Goal: Use online tool/utility: Utilize a website feature to perform a specific function

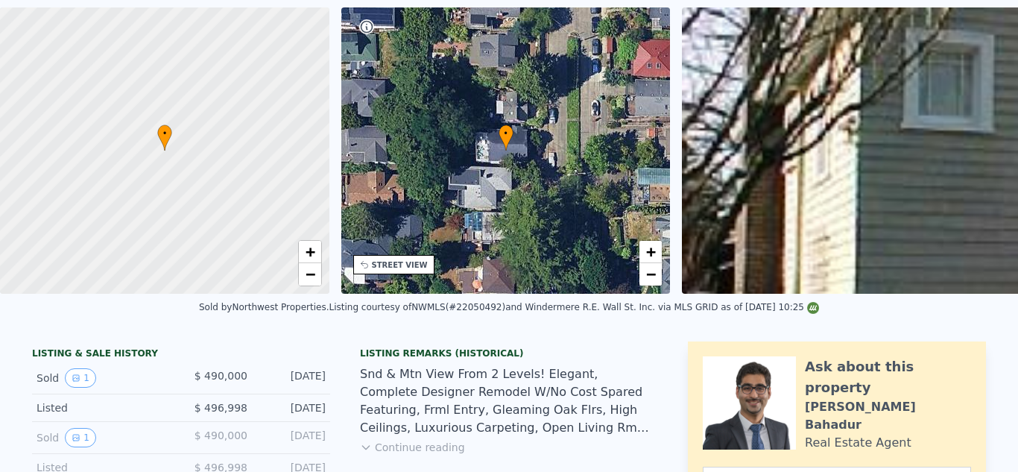
scroll to position [5, 0]
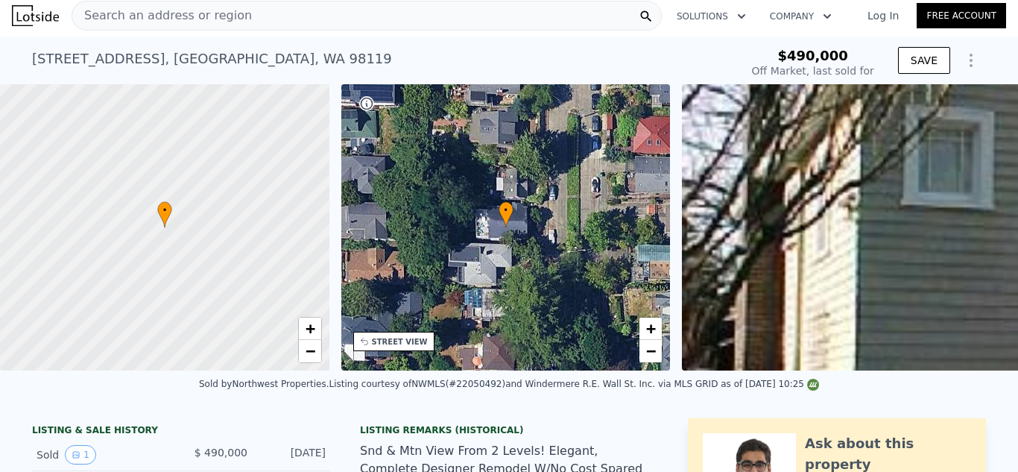
click at [565, 15] on div "Search an address or region" at bounding box center [367, 16] width 590 height 30
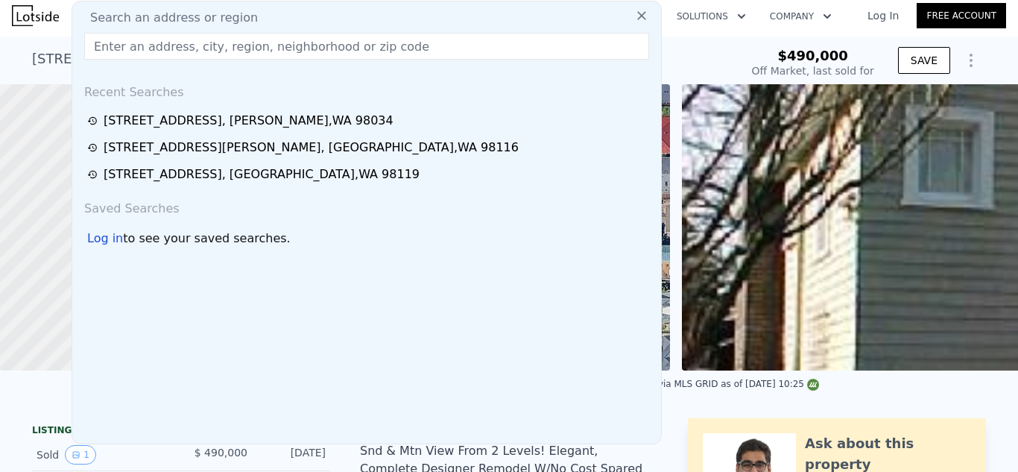
type input "[STREET_ADDRESS]"
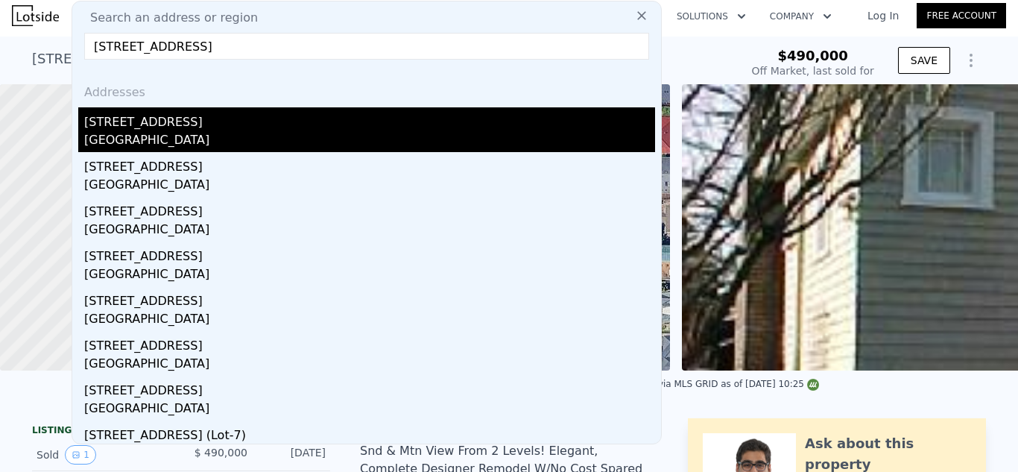
click at [383, 118] on div "[STREET_ADDRESS]" at bounding box center [369, 119] width 571 height 24
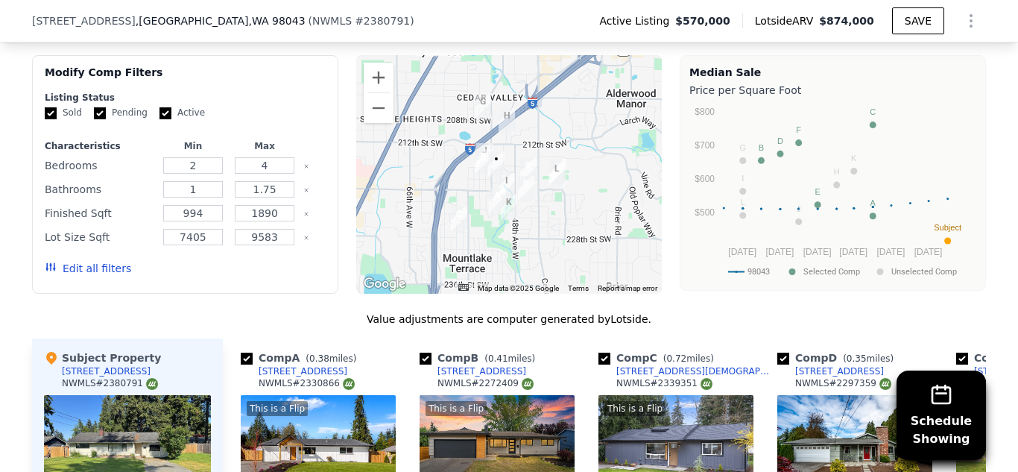
scroll to position [1818, 0]
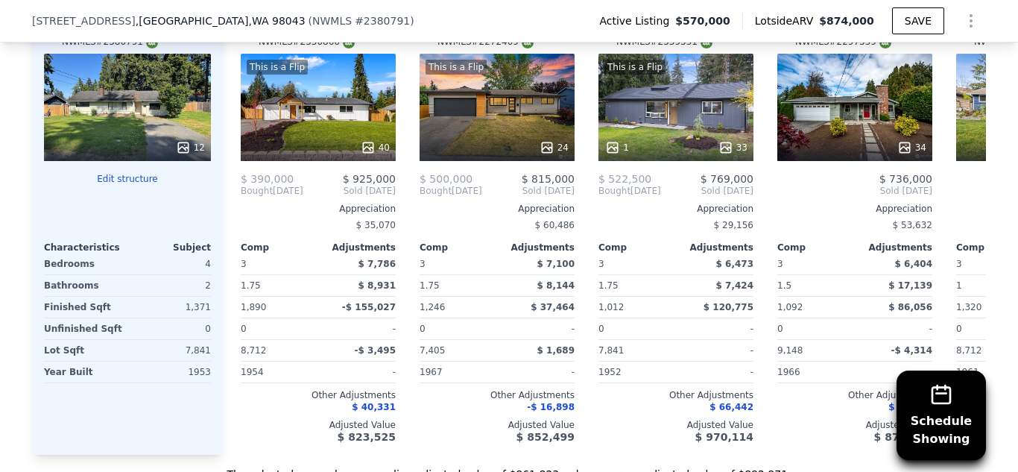
click at [1008, 226] on div "Schedule Showing We found 12 sales that match your search Listings provided by …" at bounding box center [509, 64] width 1018 height 833
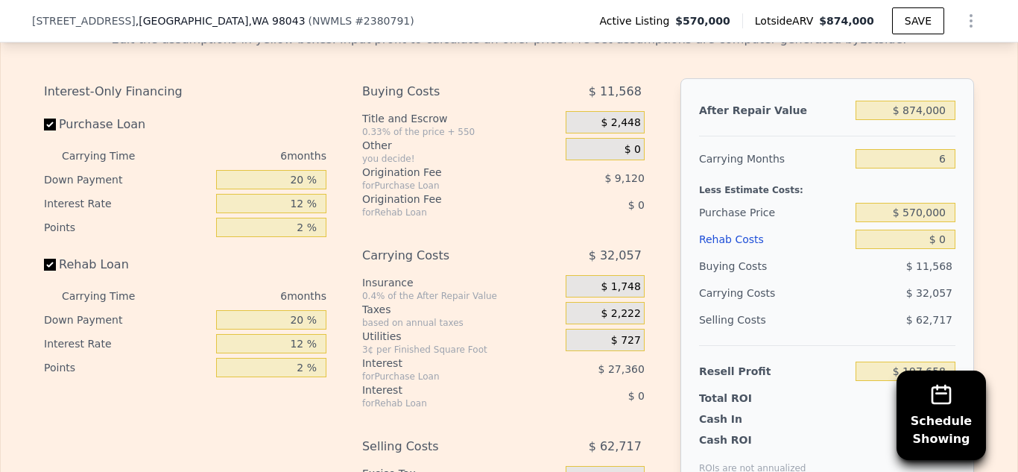
scroll to position [2474, 0]
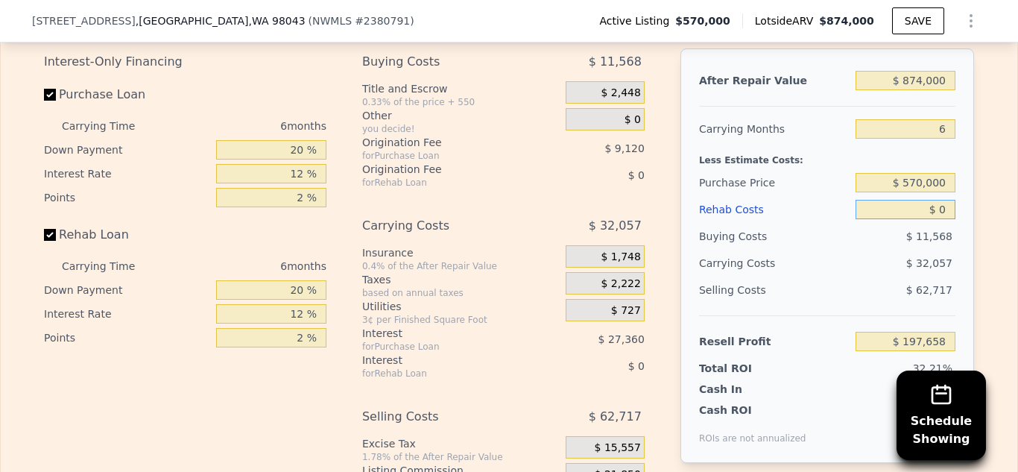
click at [951, 200] on input "$ 0" at bounding box center [905, 209] width 100 height 19
type input "$ 90,000"
click at [919, 200] on input "$ 90,000" at bounding box center [905, 209] width 100 height 19
type input "$ 101,898"
click at [989, 316] on div "Edit the assumptions in yellow boxes. Input profit to calculate an offer price.…" at bounding box center [509, 266] width 1016 height 554
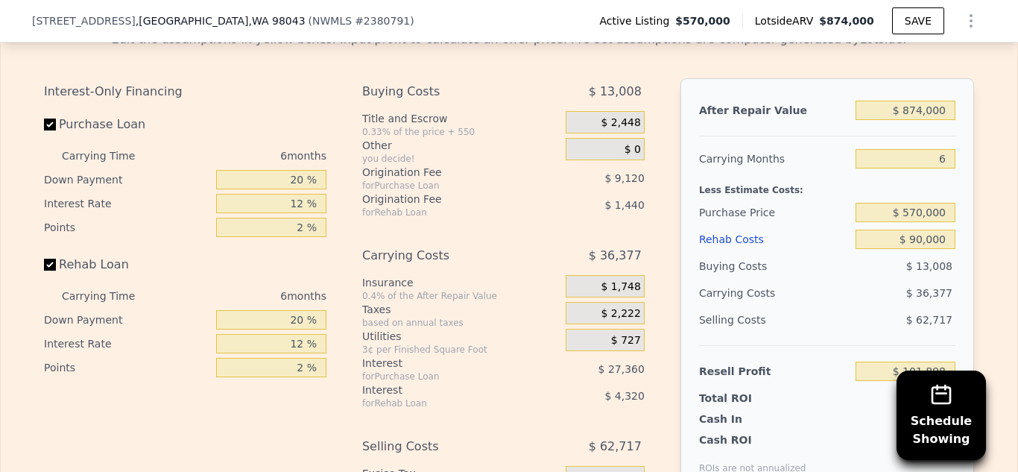
scroll to position [2414, 0]
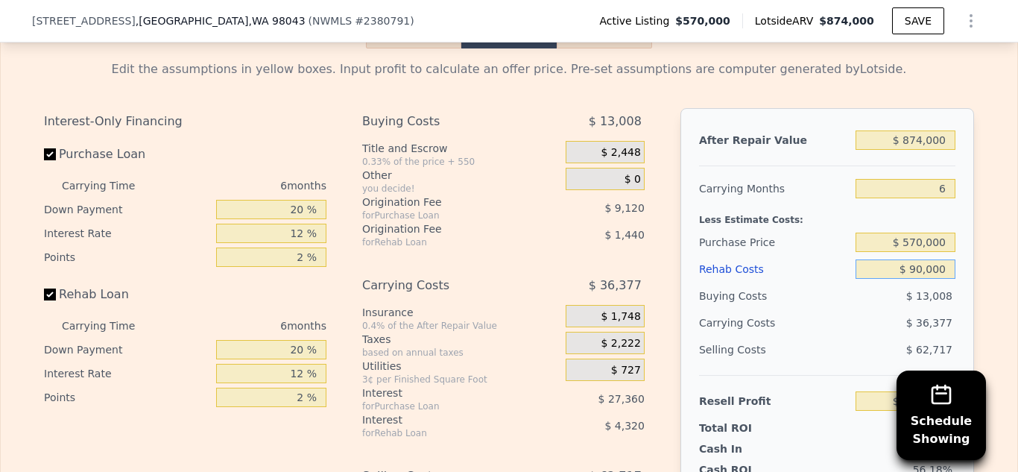
click at [921, 259] on input "$ 90,000" at bounding box center [905, 268] width 100 height 19
type input "$ 100,000"
type input "$ 91,258"
type input "$ 1,000,000"
type input "-$ 866,342"
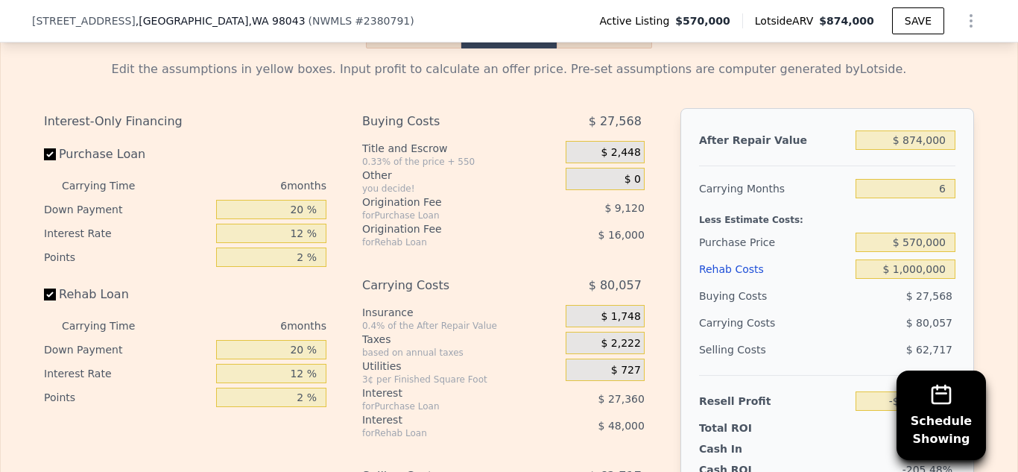
click at [995, 286] on div "Edit the assumptions in yellow boxes. Input profit to calculate an offer price.…" at bounding box center [509, 325] width 1016 height 554
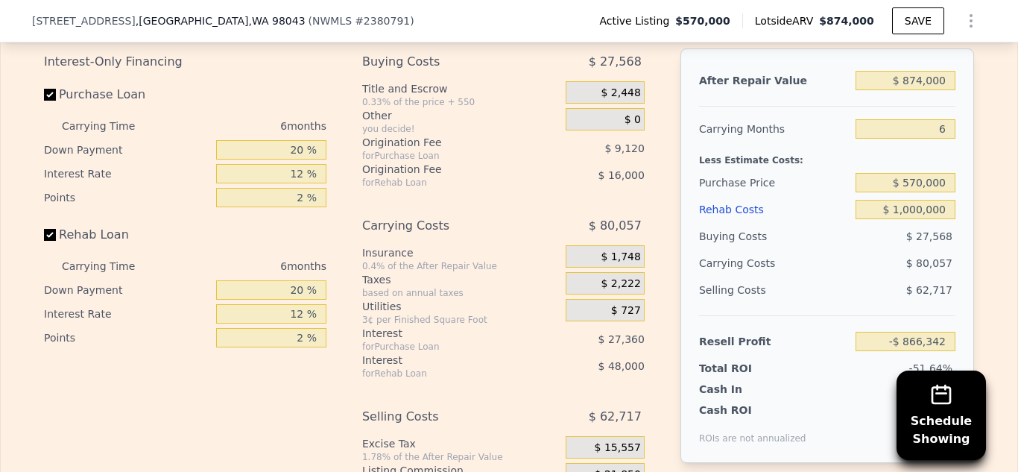
scroll to position [2503, 0]
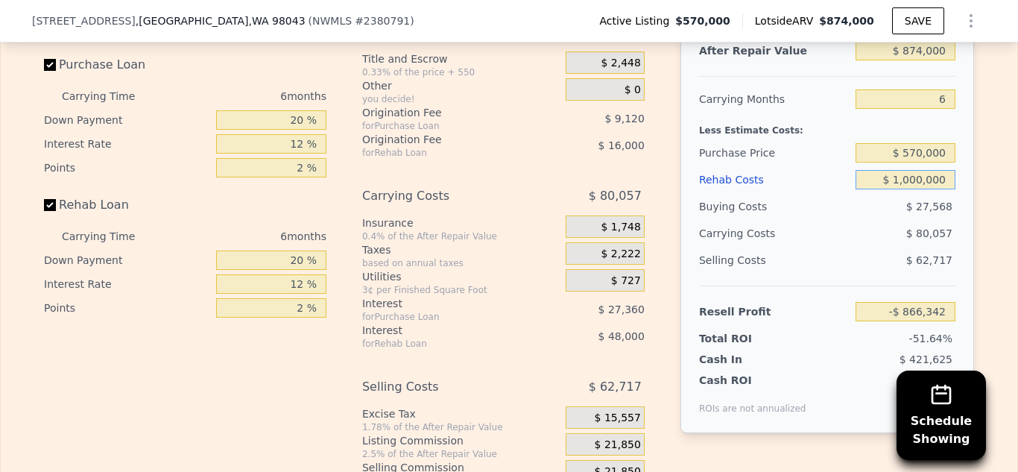
click at [921, 170] on input "$ 1,000,000" at bounding box center [905, 179] width 100 height 19
type input "$ 100,000"
type input "$ 91,258"
type input "$ 100,000"
click at [1012, 248] on div "Edit the assumptions in yellow boxes. Input profit to calculate an offer price.…" at bounding box center [509, 236] width 1016 height 554
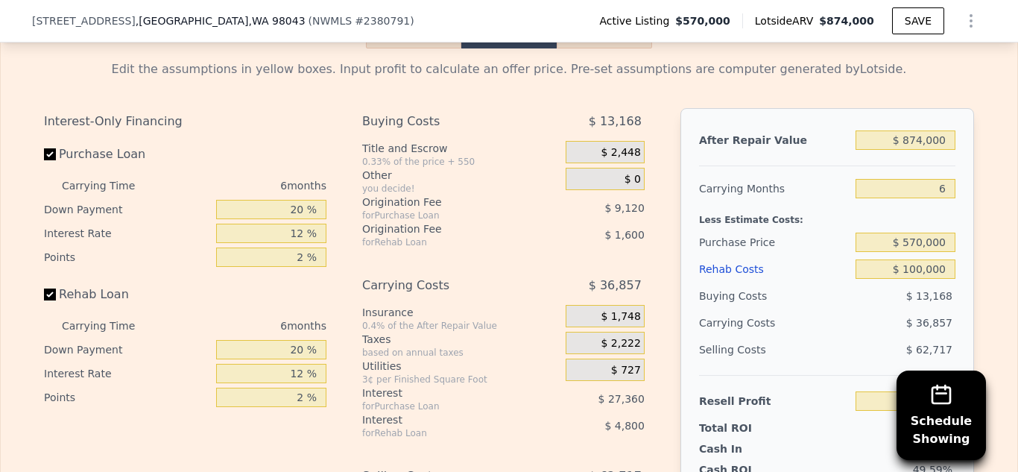
scroll to position [2444, 0]
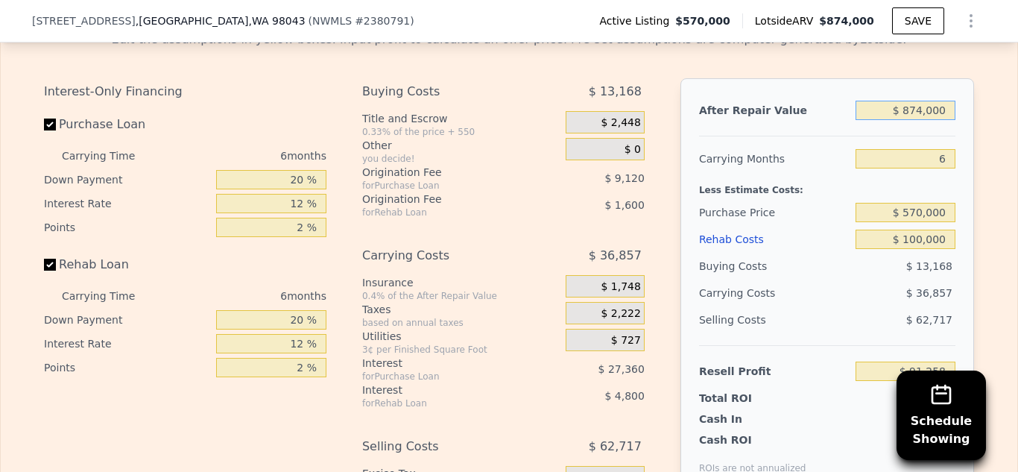
click at [923, 101] on input "$ 874,000" at bounding box center [905, 110] width 100 height 19
type input "$ 8,000"
type input "-$ 711,412"
type input "$ 76,000"
type input "-$ 718,827"
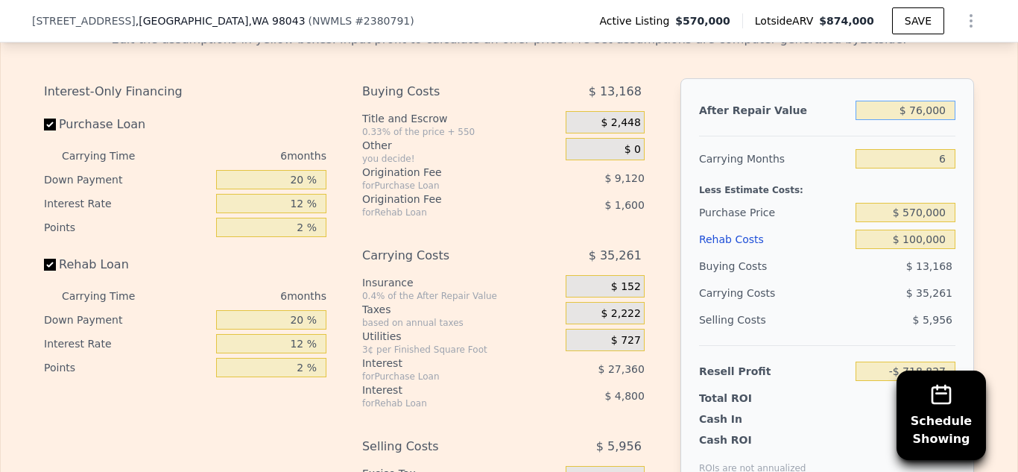
type input "$ 760,000"
type input "-$ 14,406"
type input "$ 760,000"
click at [995, 163] on div "Edit the assumptions in yellow boxes. Input profit to calculate an offer price.…" at bounding box center [509, 296] width 1016 height 554
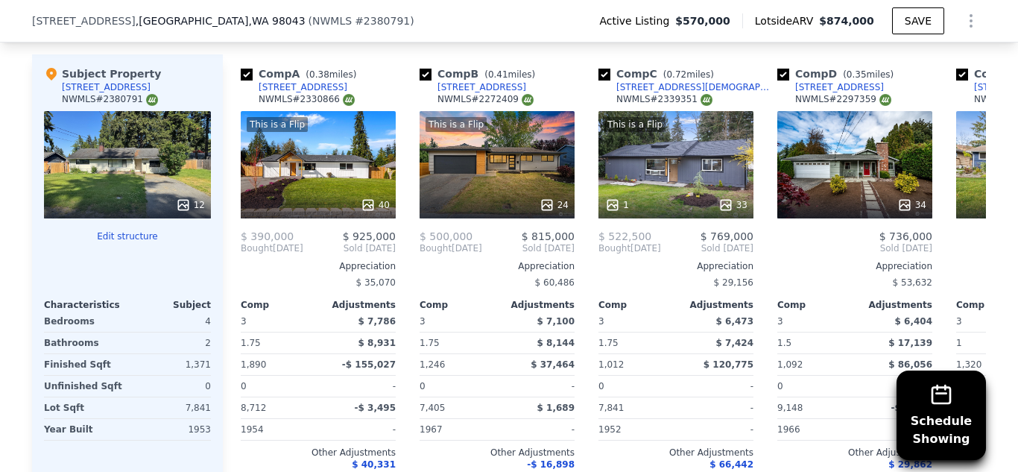
scroll to position [1758, 0]
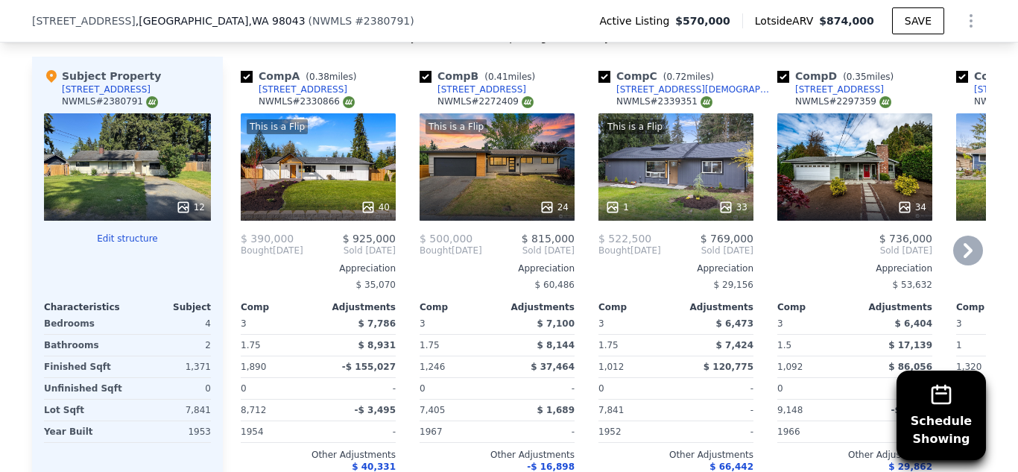
click at [969, 240] on icon at bounding box center [968, 250] width 30 height 30
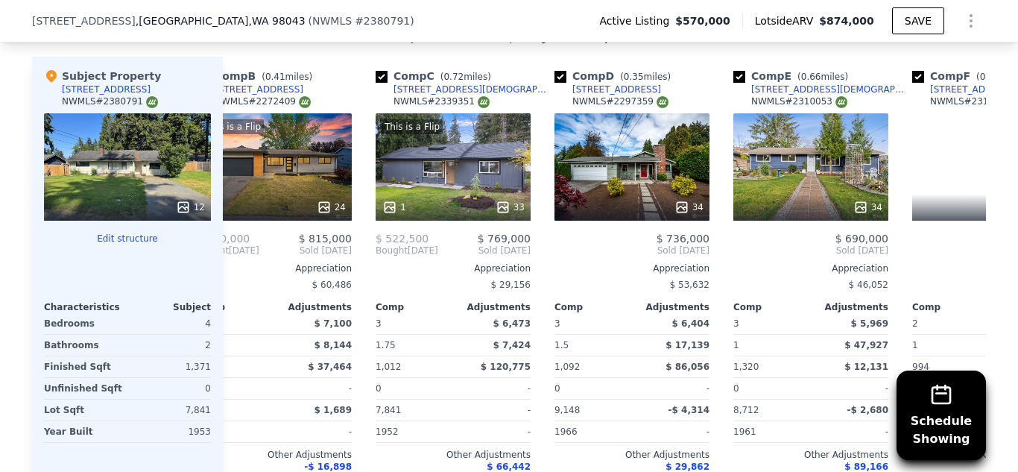
scroll to position [0, 358]
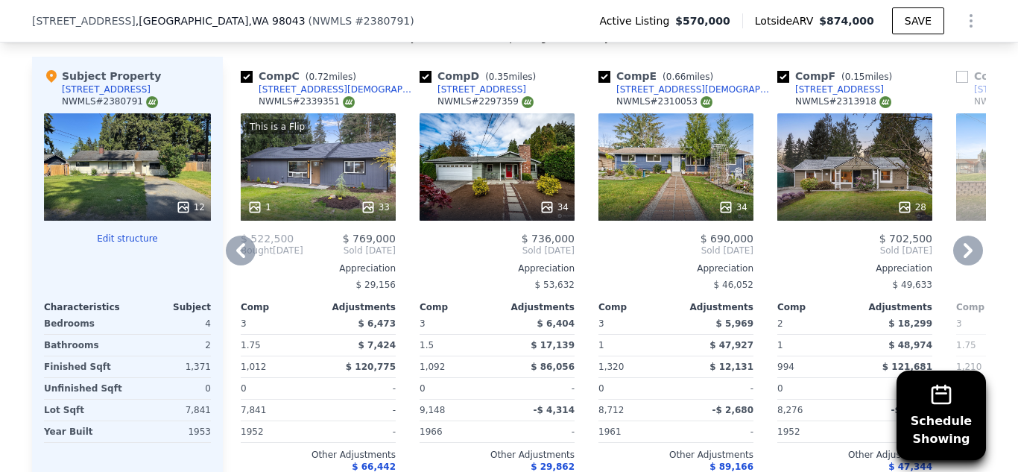
click at [250, 235] on icon at bounding box center [241, 250] width 30 height 30
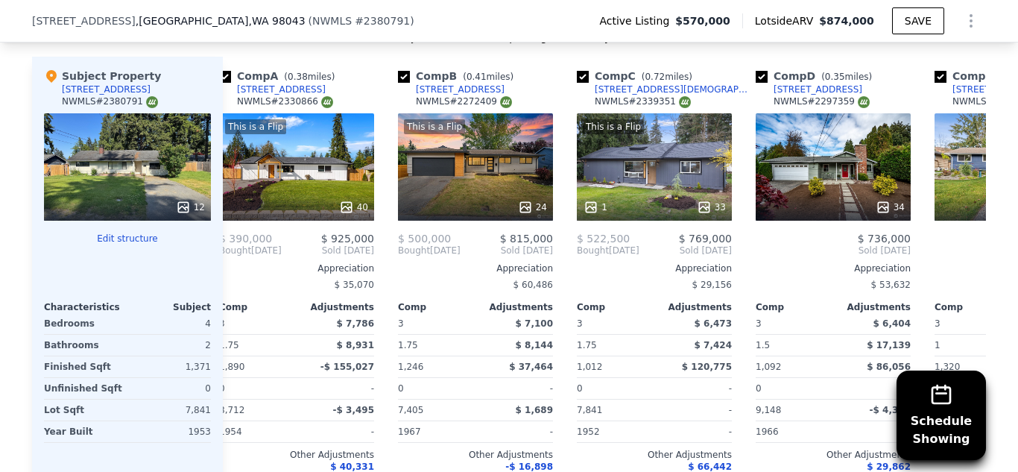
scroll to position [0, 0]
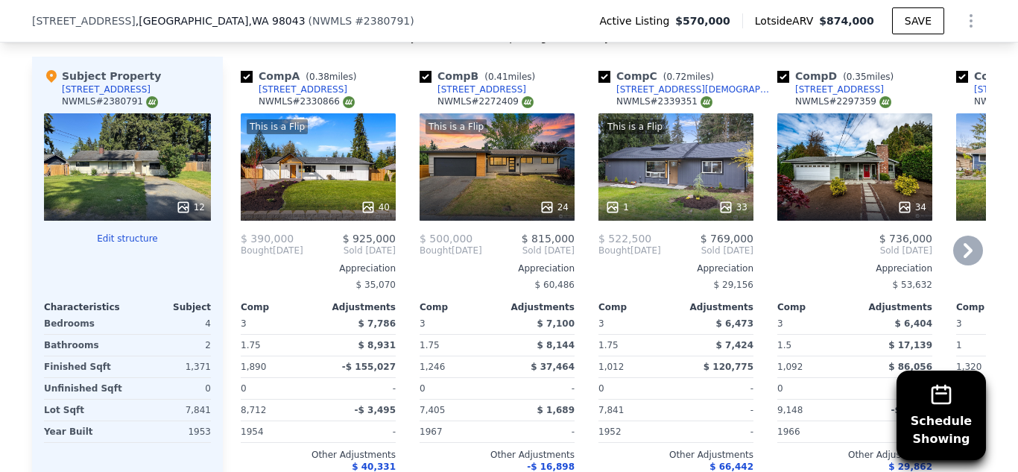
click at [694, 151] on div "This is a Flip 1 33" at bounding box center [675, 166] width 155 height 107
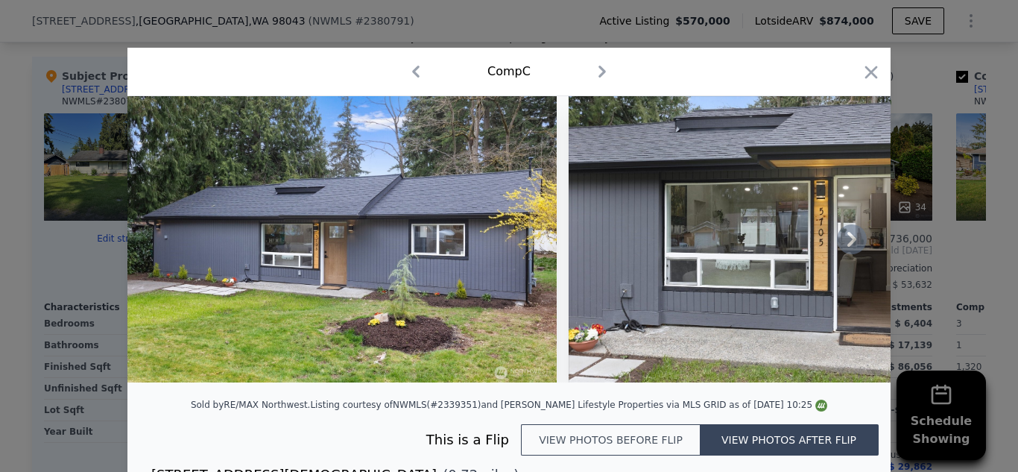
click at [850, 239] on icon at bounding box center [852, 239] width 30 height 30
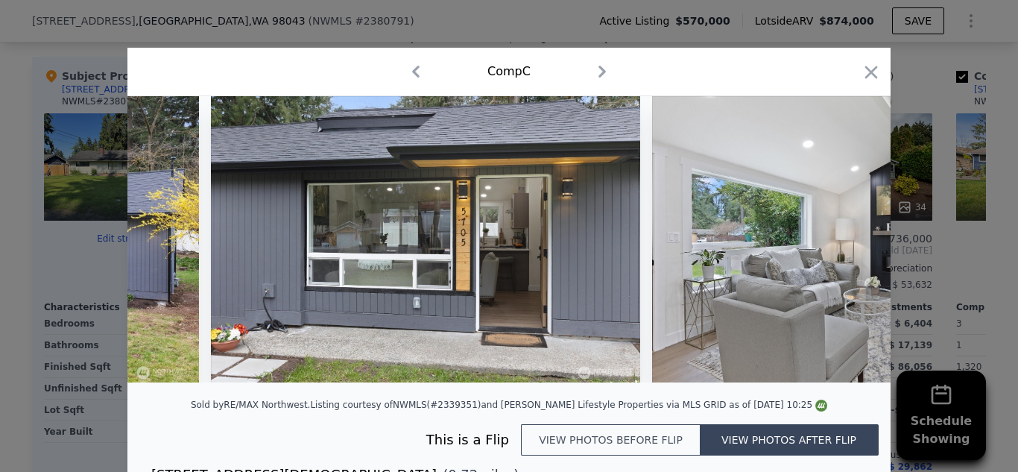
click at [850, 239] on icon at bounding box center [852, 239] width 30 height 30
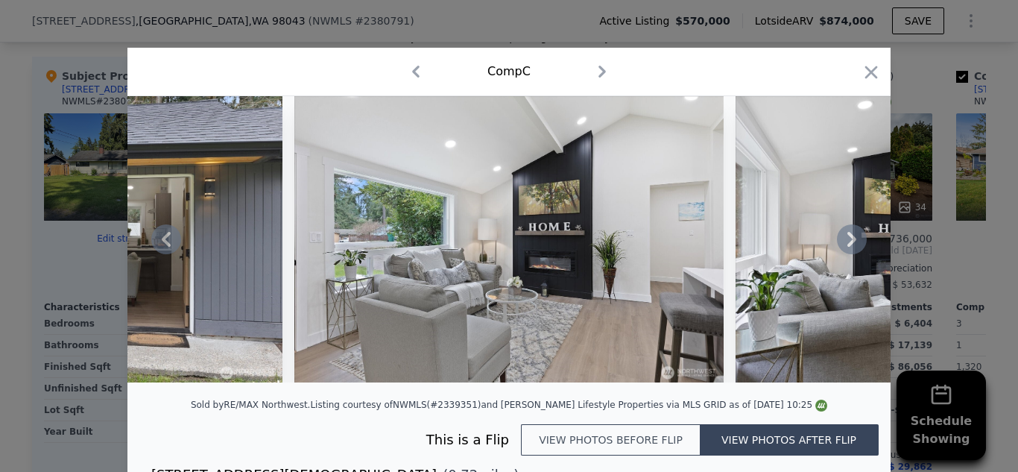
click at [850, 239] on icon at bounding box center [852, 239] width 30 height 30
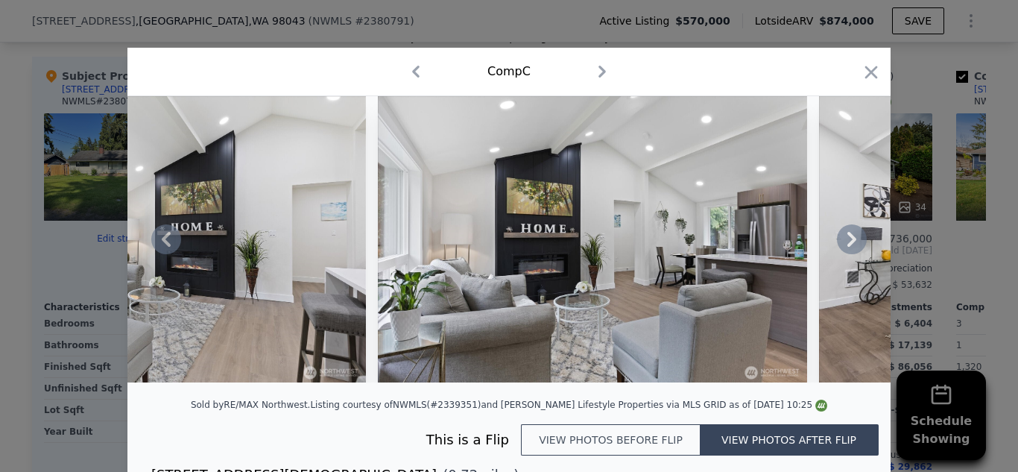
click at [850, 239] on icon at bounding box center [852, 239] width 30 height 30
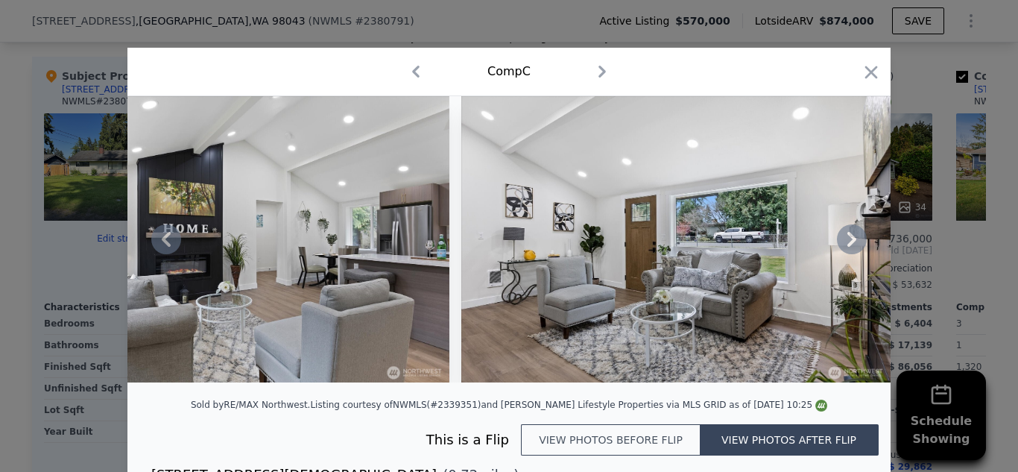
click at [850, 239] on icon at bounding box center [852, 239] width 30 height 30
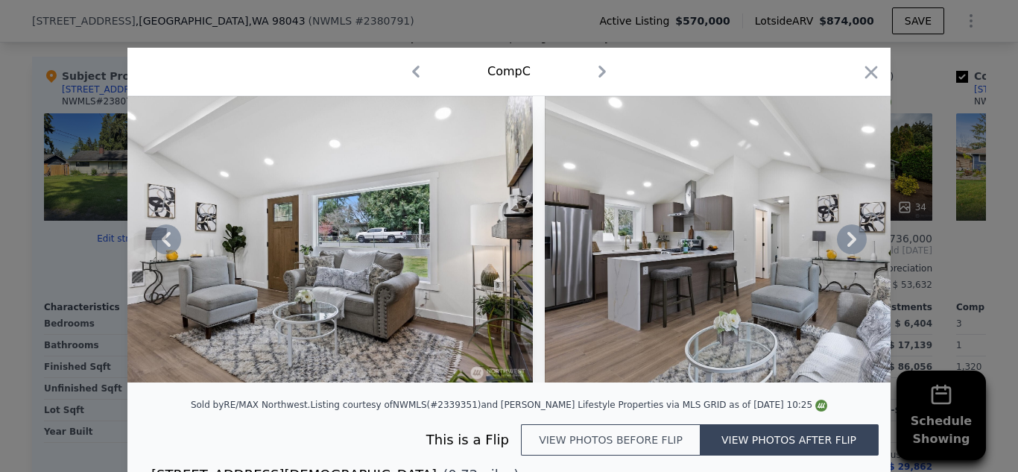
click at [850, 239] on icon at bounding box center [852, 239] width 30 height 30
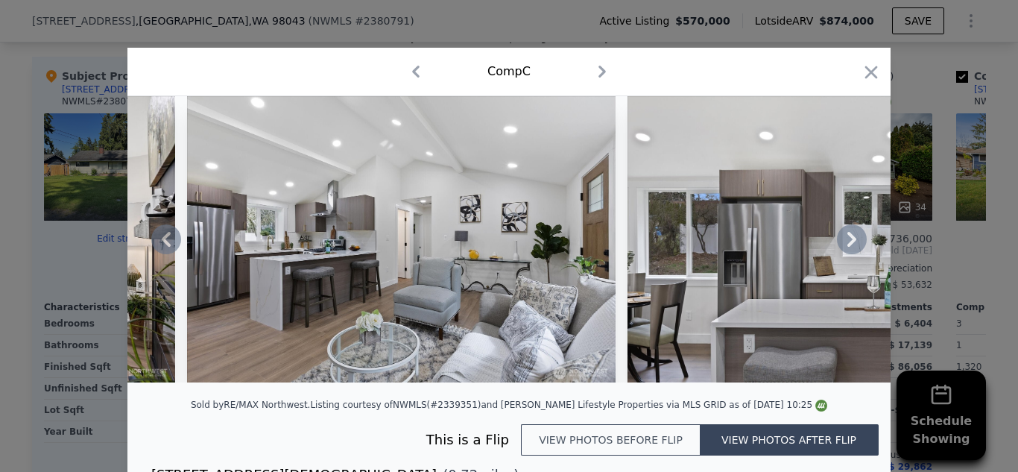
click at [850, 239] on icon at bounding box center [852, 239] width 30 height 30
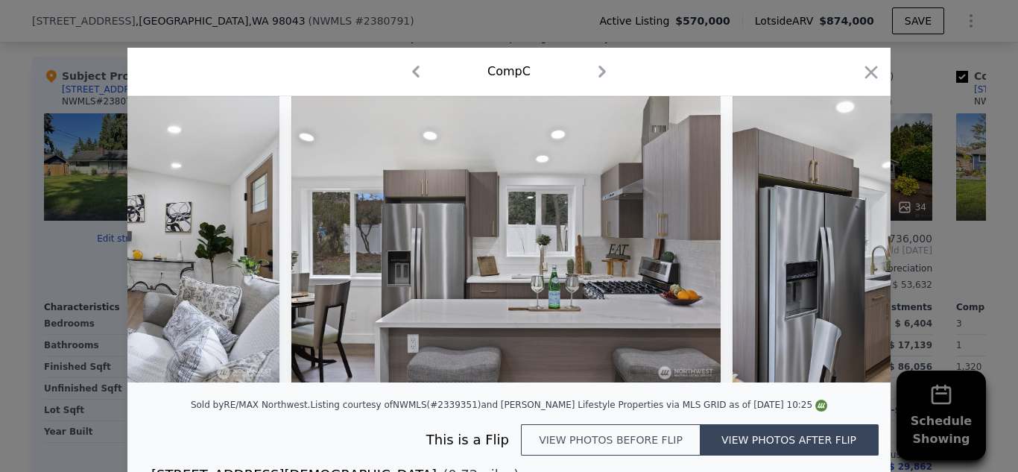
scroll to position [0, 2503]
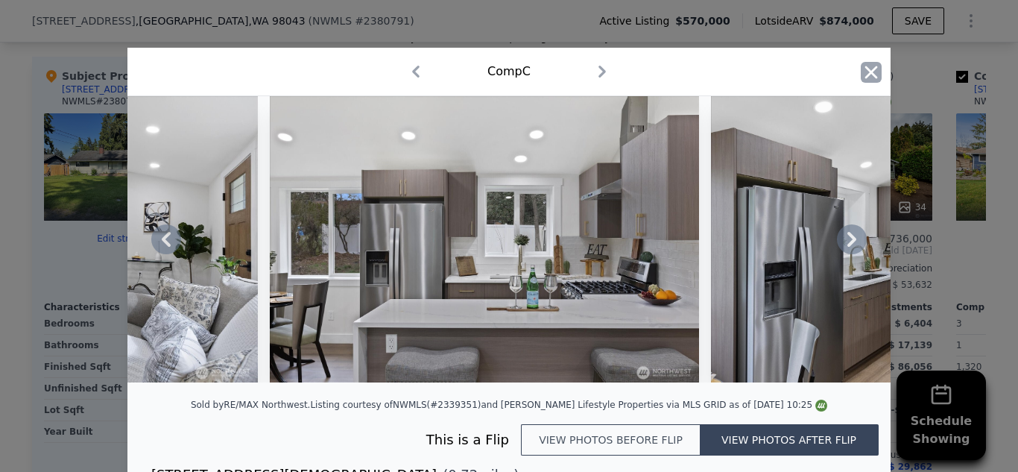
click at [873, 72] on icon "button" at bounding box center [871, 72] width 21 height 21
click at [873, 72] on div "Comp D ( 0.35 miles) [STREET_ADDRESS] # 2297359" at bounding box center [854, 91] width 155 height 45
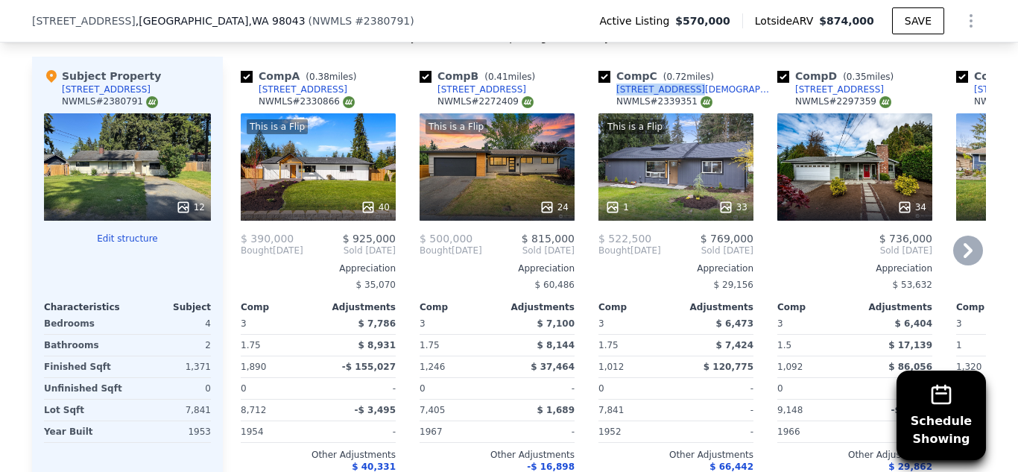
drag, startPoint x: 691, startPoint y: 73, endPoint x: 616, endPoint y: 77, distance: 75.3
click at [616, 77] on div "Comp C ( 0.72 miles) [STREET_ADDRESS] # 2339351" at bounding box center [675, 91] width 155 height 45
copy div "[STREET_ADDRESS][DEMOGRAPHIC_DATA]"
click at [996, 241] on div "Schedule Showing We found 12 sales that match your search Listings provided by …" at bounding box center [509, 124] width 1018 height 833
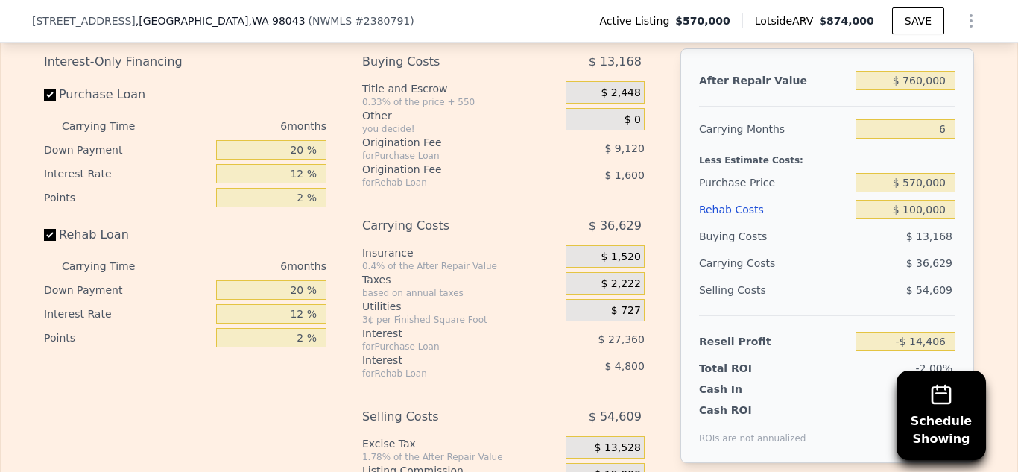
scroll to position [2503, 0]
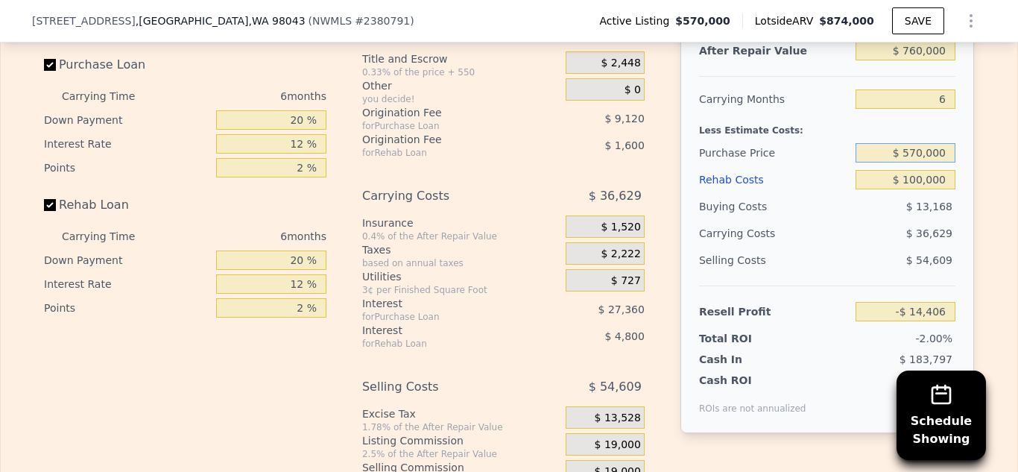
click at [921, 143] on input "$ 570,000" at bounding box center [905, 152] width 100 height 19
type input "$ 520,000"
type input "$ 38,960"
click at [919, 170] on input "$ 100,000" at bounding box center [905, 179] width 100 height 19
type input "$ 0000"
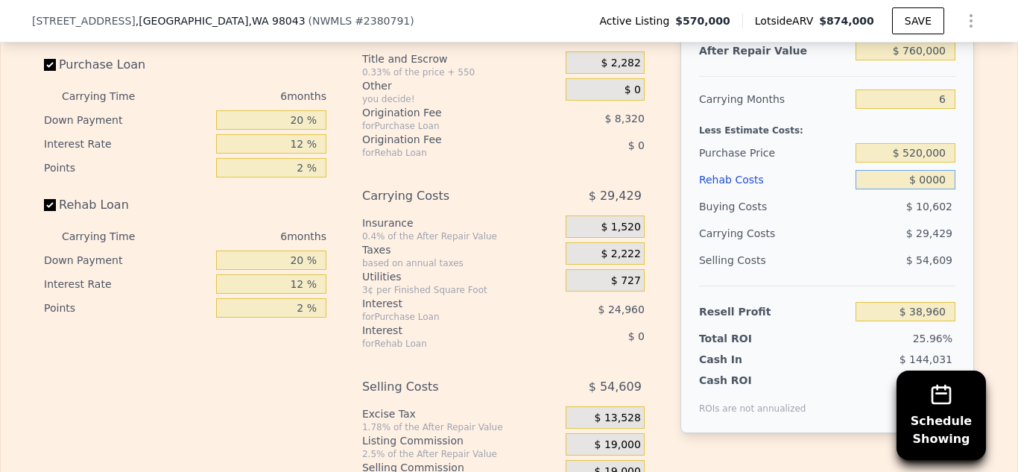
type input "$ 145,360"
type input "$ 80,000"
type input "$ 60,240"
type input "$ 80,000"
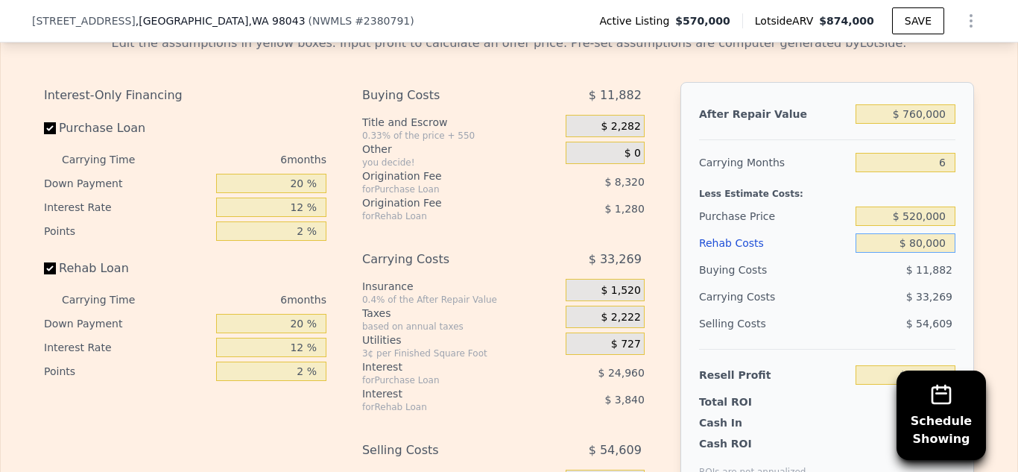
scroll to position [2456, 0]
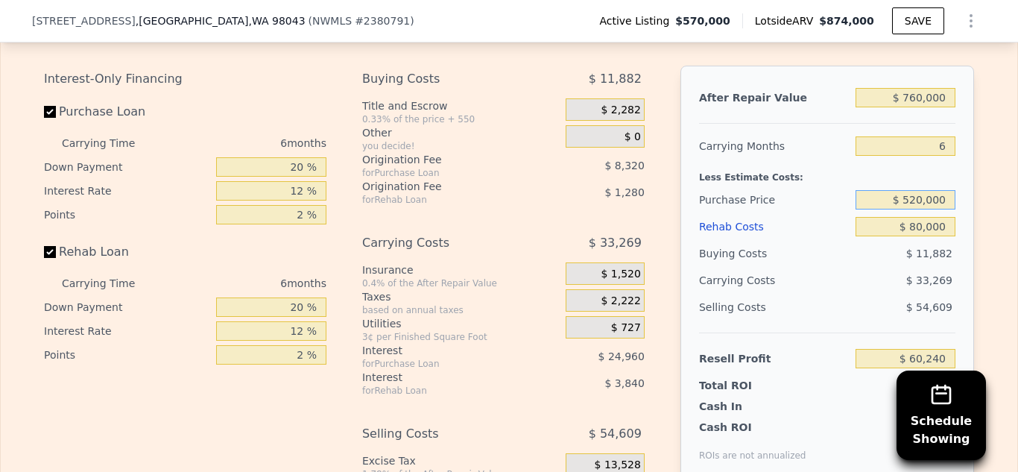
click at [919, 190] on input "$ 520,000" at bounding box center [905, 199] width 100 height 19
type input "$ 510,000"
type input "$ 70,914"
click at [999, 178] on div "Edit the assumptions in yellow boxes. Input profit to calculate an offer price.…" at bounding box center [509, 283] width 1016 height 554
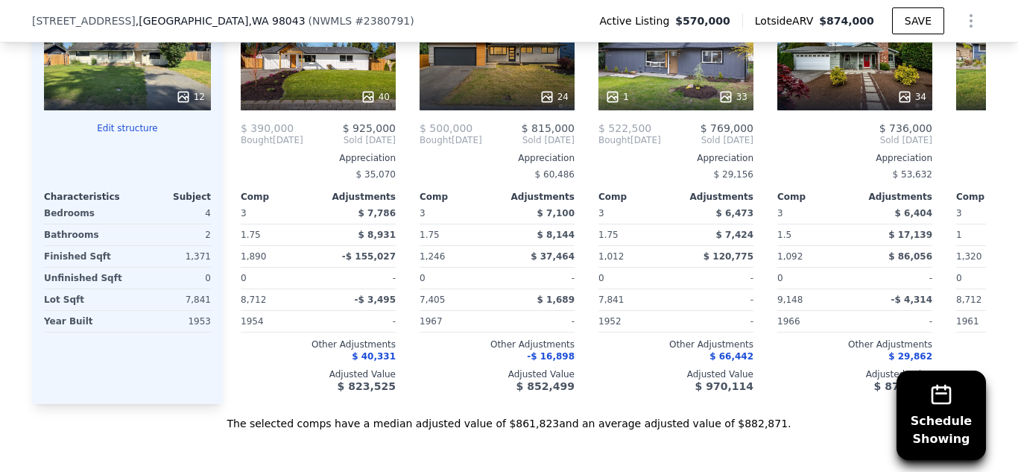
scroll to position [1902, 0]
